Goal: Check status: Check status

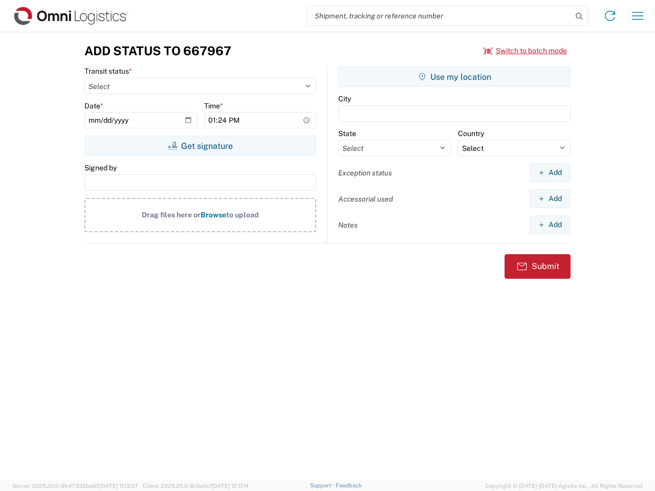
click at [440, 16] on input "search" at bounding box center [439, 15] width 265 height 19
click at [579, 16] on icon at bounding box center [579, 16] width 14 height 14
click at [610, 16] on icon at bounding box center [610, 16] width 16 height 16
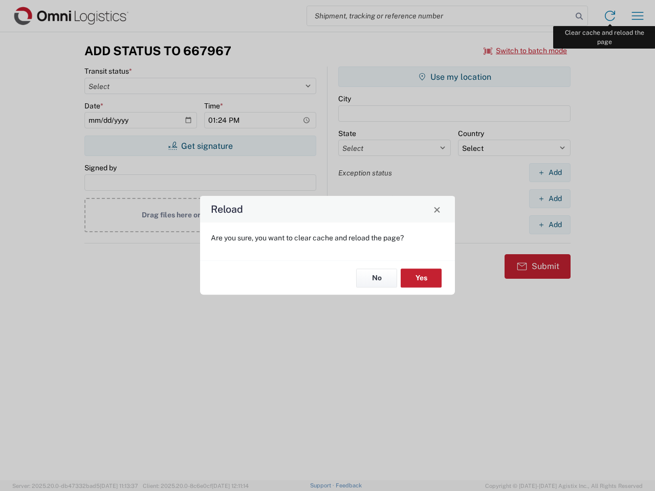
click at [638, 16] on div "Reload Are you sure, you want to clear cache and reload the page? No Yes" at bounding box center [327, 245] width 655 height 491
click at [526, 51] on div "Reload Are you sure, you want to clear cache and reload the page? No Yes" at bounding box center [327, 245] width 655 height 491
click at [200, 146] on div "Reload Are you sure, you want to clear cache and reload the page? No Yes" at bounding box center [327, 245] width 655 height 491
click at [454, 77] on div "Reload Are you sure, you want to clear cache and reload the page? No Yes" at bounding box center [327, 245] width 655 height 491
click at [550, 172] on div "Reload Are you sure, you want to clear cache and reload the page? No Yes" at bounding box center [327, 245] width 655 height 491
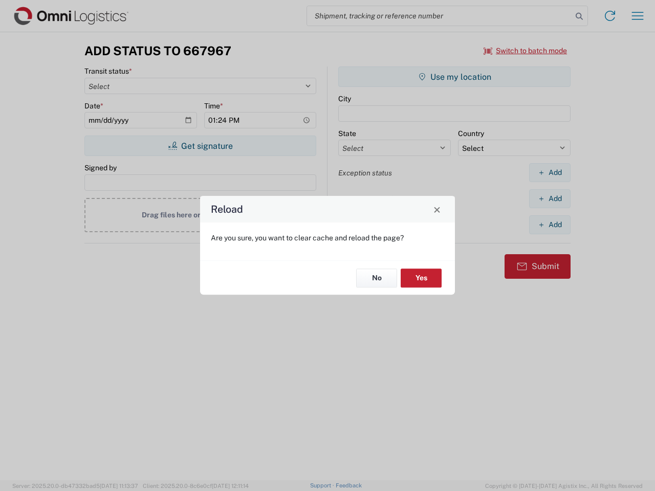
click at [550, 199] on div "Reload Are you sure, you want to clear cache and reload the page? No Yes" at bounding box center [327, 245] width 655 height 491
click at [550, 225] on div "Reload Are you sure, you want to clear cache and reload the page? No Yes" at bounding box center [327, 245] width 655 height 491
